Goal: Task Accomplishment & Management: Manage account settings

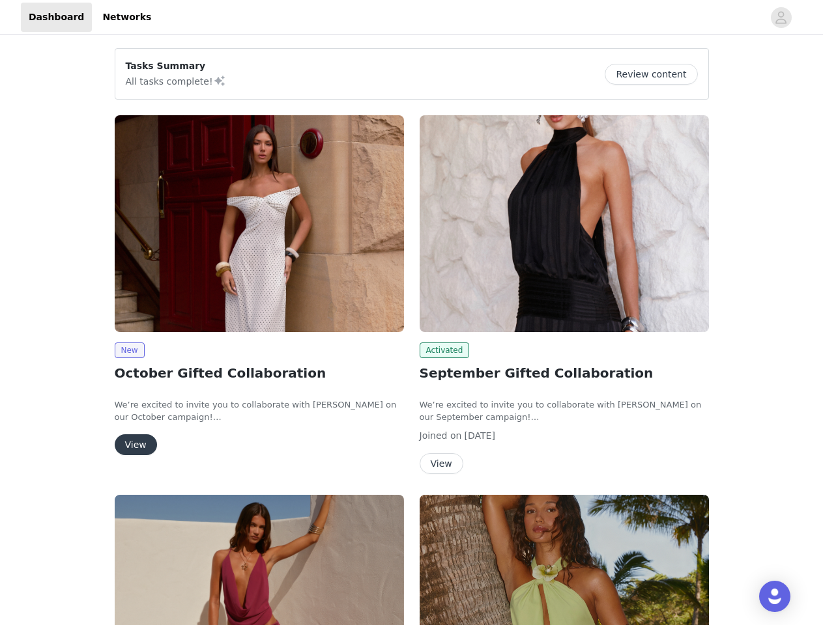
click at [412, 313] on div "Activated September Gifted Collaboration We’re excited to invite you to collabo…" at bounding box center [564, 297] width 305 height 380
click at [411, 18] on div at bounding box center [461, 17] width 604 height 29
click at [781, 18] on icon "avatar" at bounding box center [780, 17] width 12 height 21
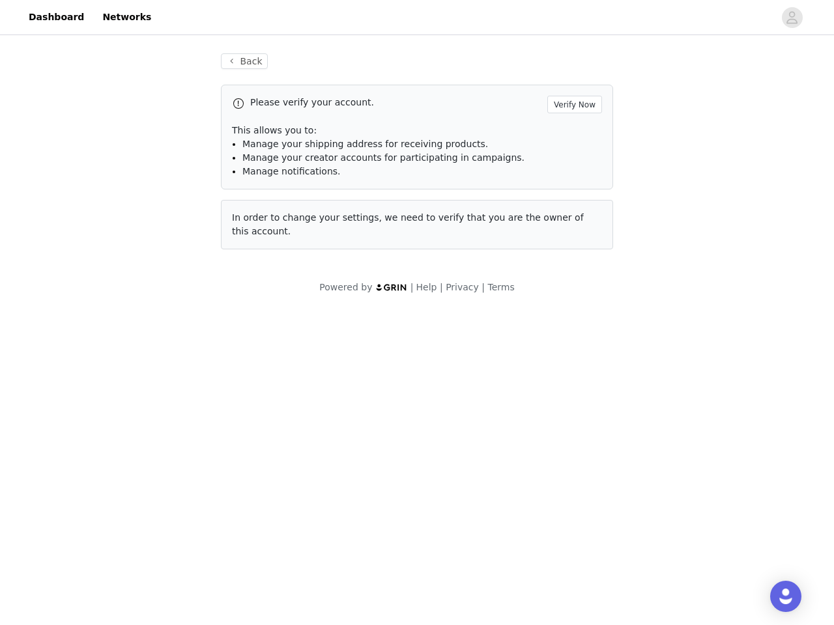
click at [656, 74] on div "Back Please verify your account. Verify Now This allows you to: Manage your shi…" at bounding box center [417, 174] width 834 height 272
click at [259, 223] on span "In order to change your settings, we need to verify that you are the owner of t…" at bounding box center [408, 224] width 352 height 24
click at [129, 350] on body "Dashboard Networks Back Please verify your account. Verify Now This allows you …" at bounding box center [417, 312] width 834 height 625
click at [135, 445] on body "Dashboard Networks Back Please verify your account. Verify Now This allows you …" at bounding box center [417, 312] width 834 height 625
click at [564, 223] on span "In order to change your settings, we need to verify that you are the owner of t…" at bounding box center [408, 224] width 352 height 24
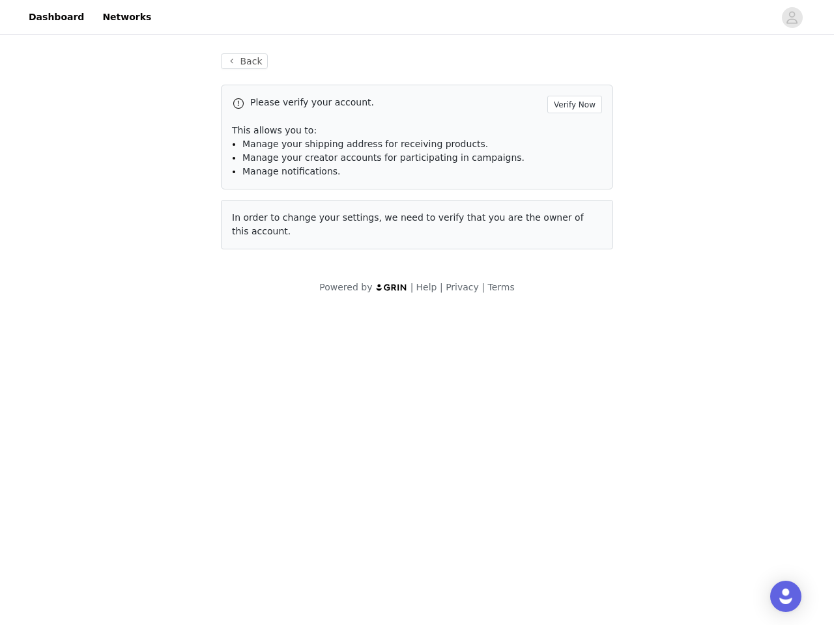
click at [442, 350] on body "Dashboard Networks Back Please verify your account. Verify Now This allows you …" at bounding box center [417, 312] width 834 height 625
click at [440, 464] on body "Dashboard Networks Back Please verify your account. Verify Now This allows you …" at bounding box center [417, 312] width 834 height 625
